Goal: Find specific page/section: Find specific page/section

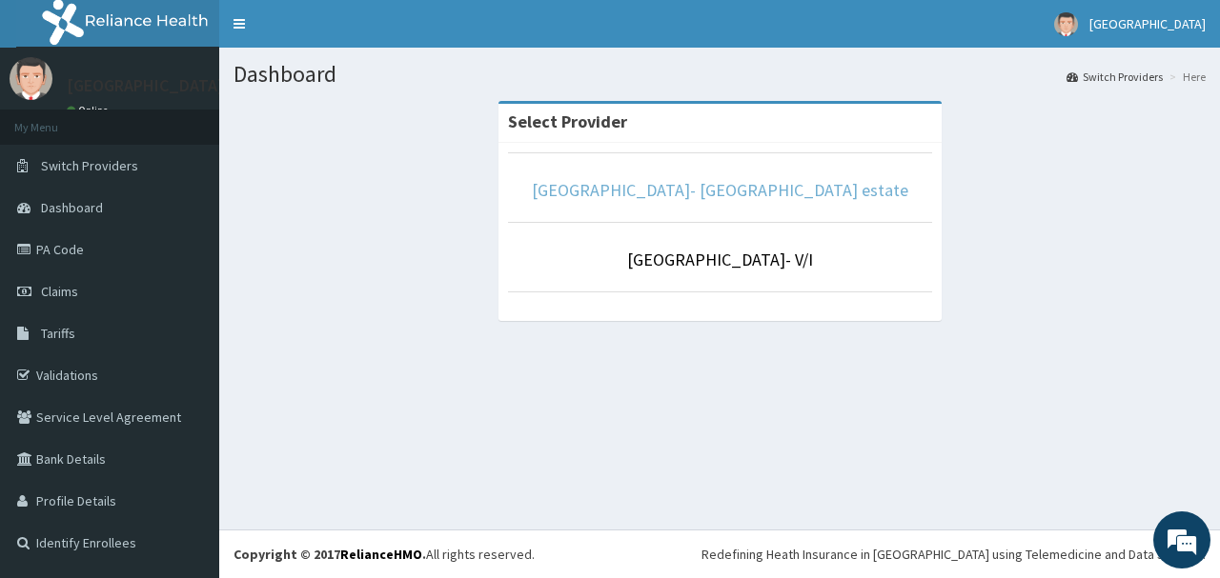
click at [791, 198] on link "[GEOGRAPHIC_DATA]- [GEOGRAPHIC_DATA] estate" at bounding box center [720, 190] width 376 height 22
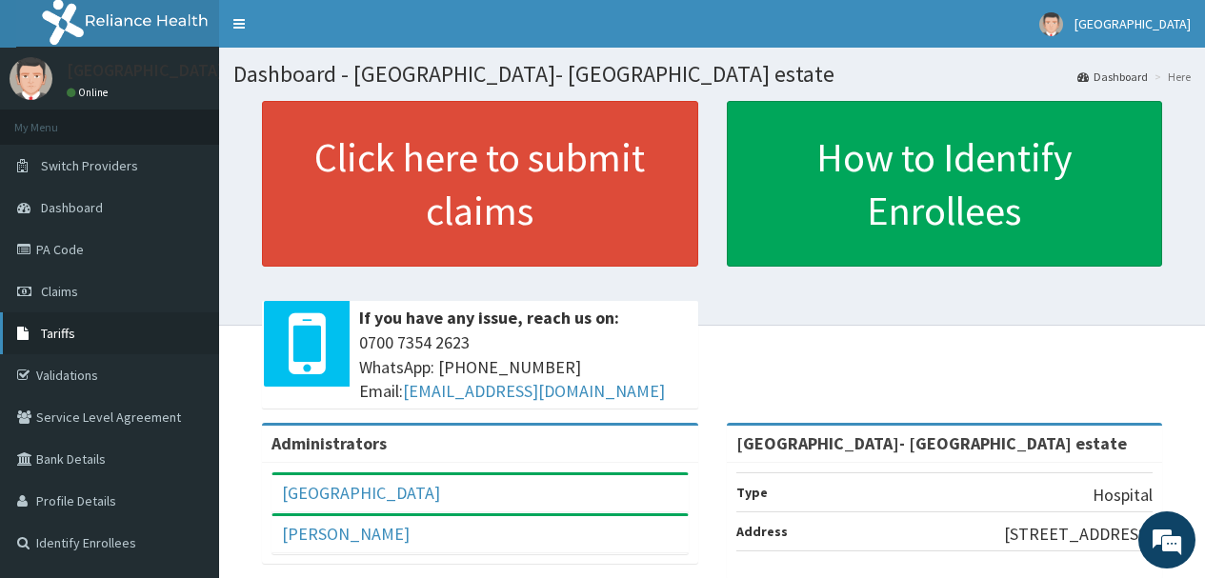
click at [53, 333] on span "Tariffs" at bounding box center [58, 333] width 34 height 17
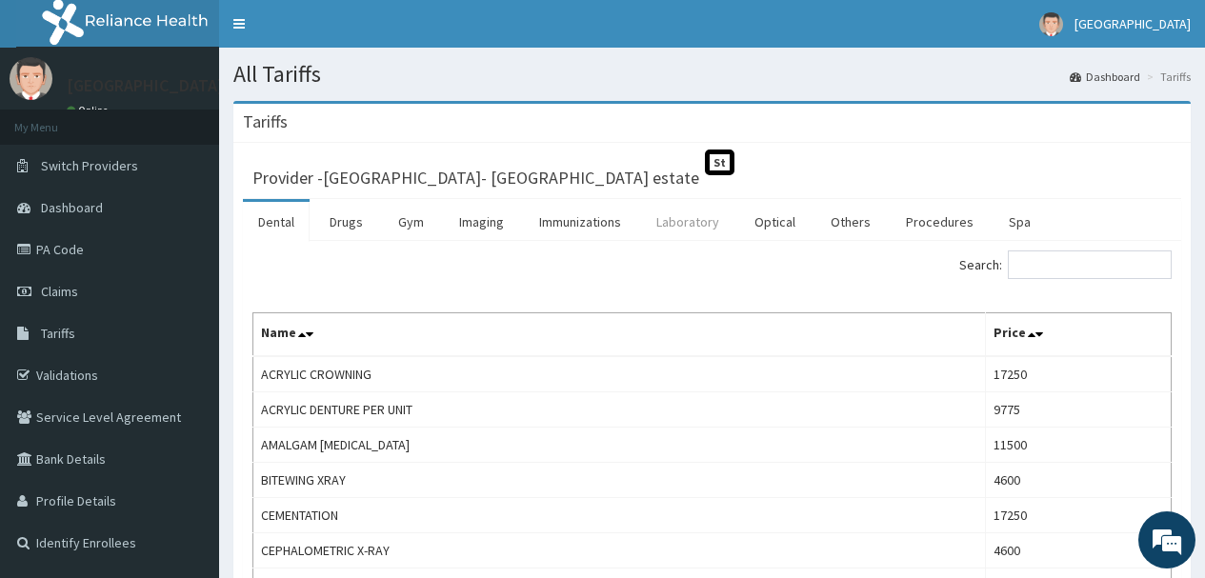
click at [711, 227] on link "Laboratory" at bounding box center [687, 222] width 93 height 40
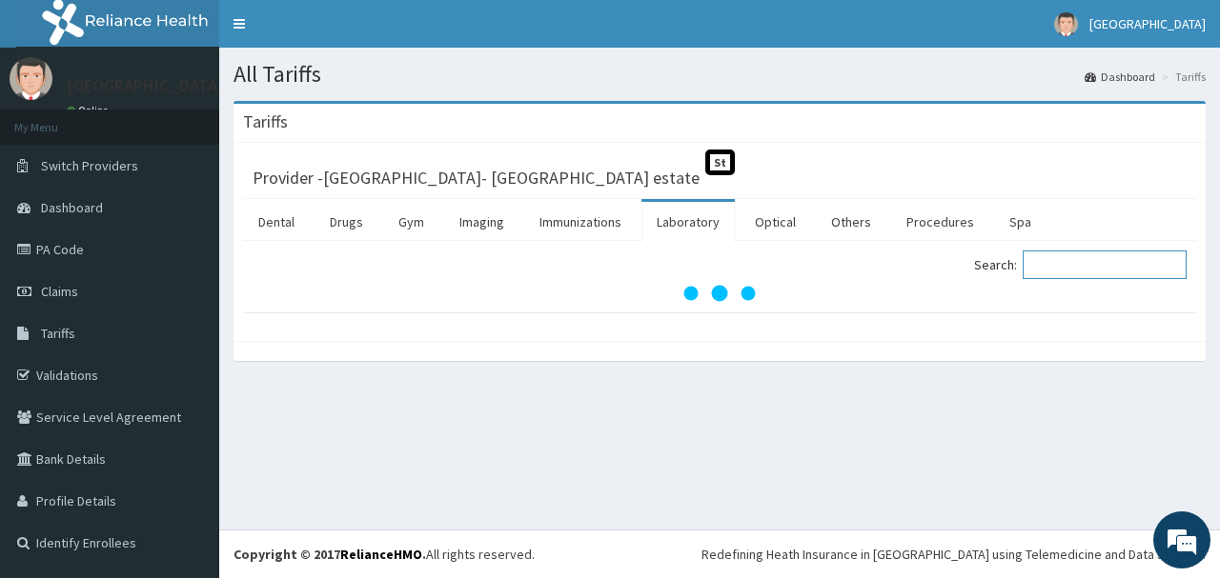
click at [1080, 259] on input "Search:" at bounding box center [1104, 265] width 164 height 29
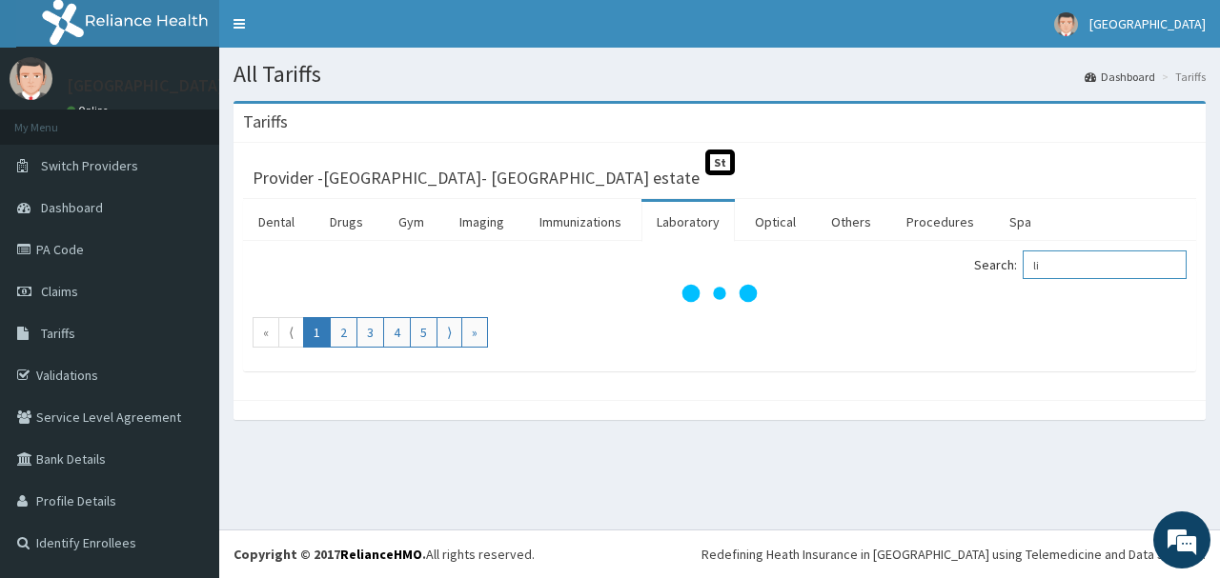
type input "l"
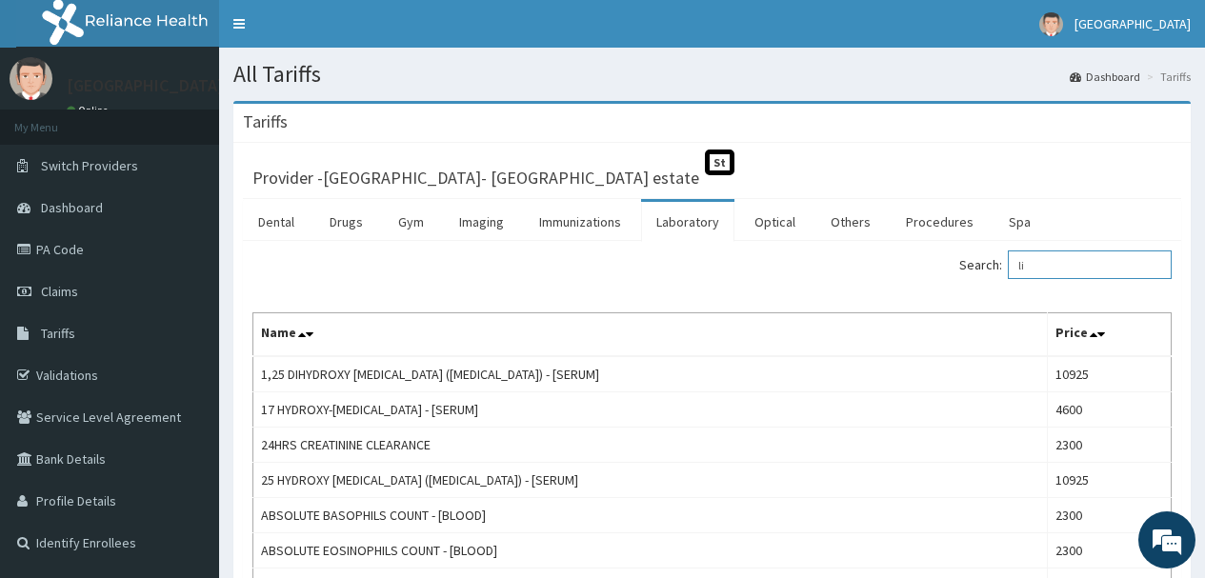
type input "l"
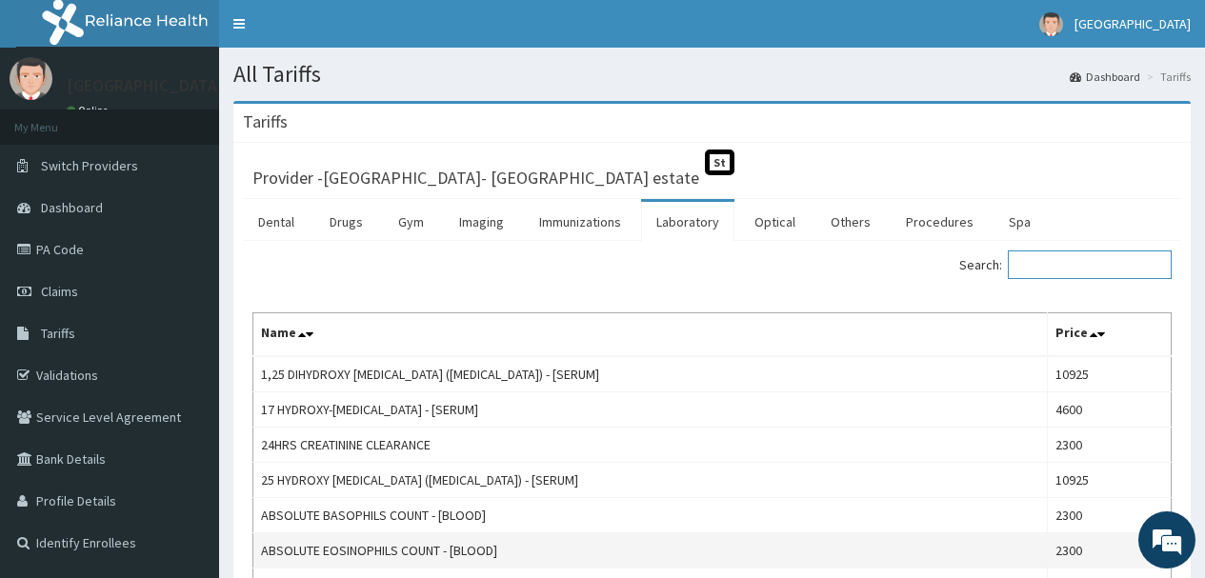
type input "n"
